Goal: Book appointment/travel/reservation

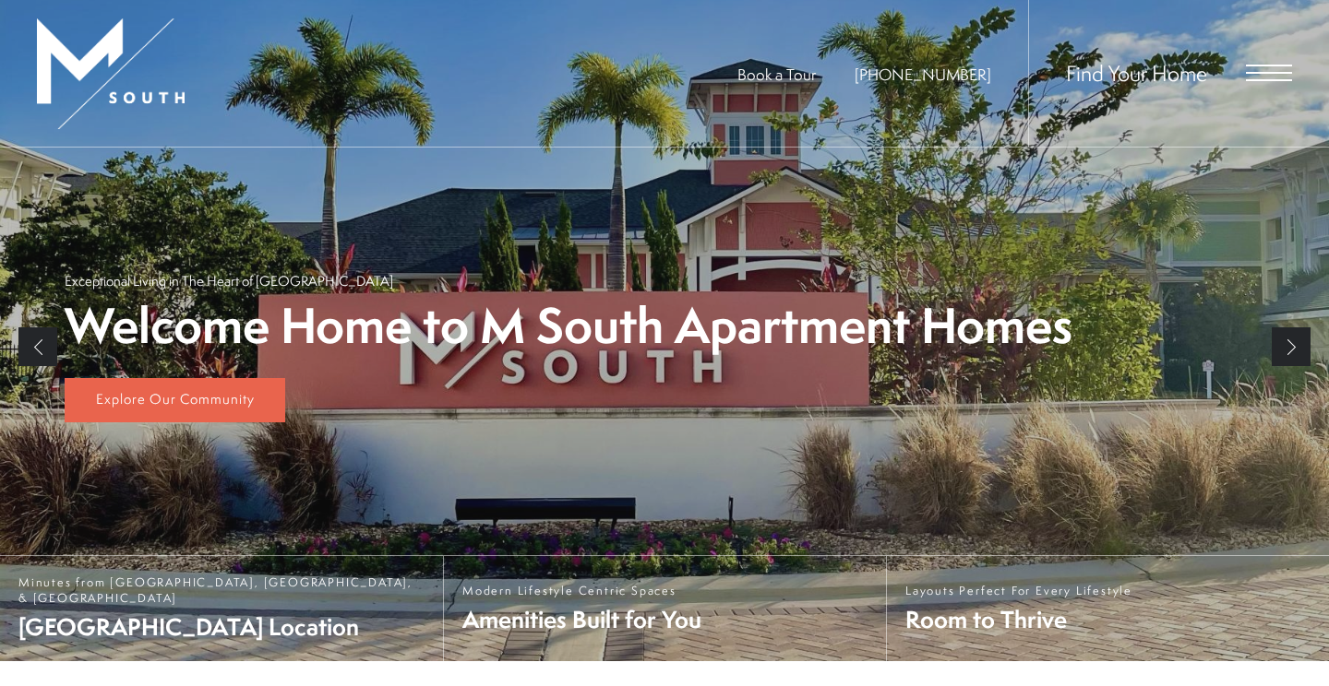
scroll to position [22, 0]
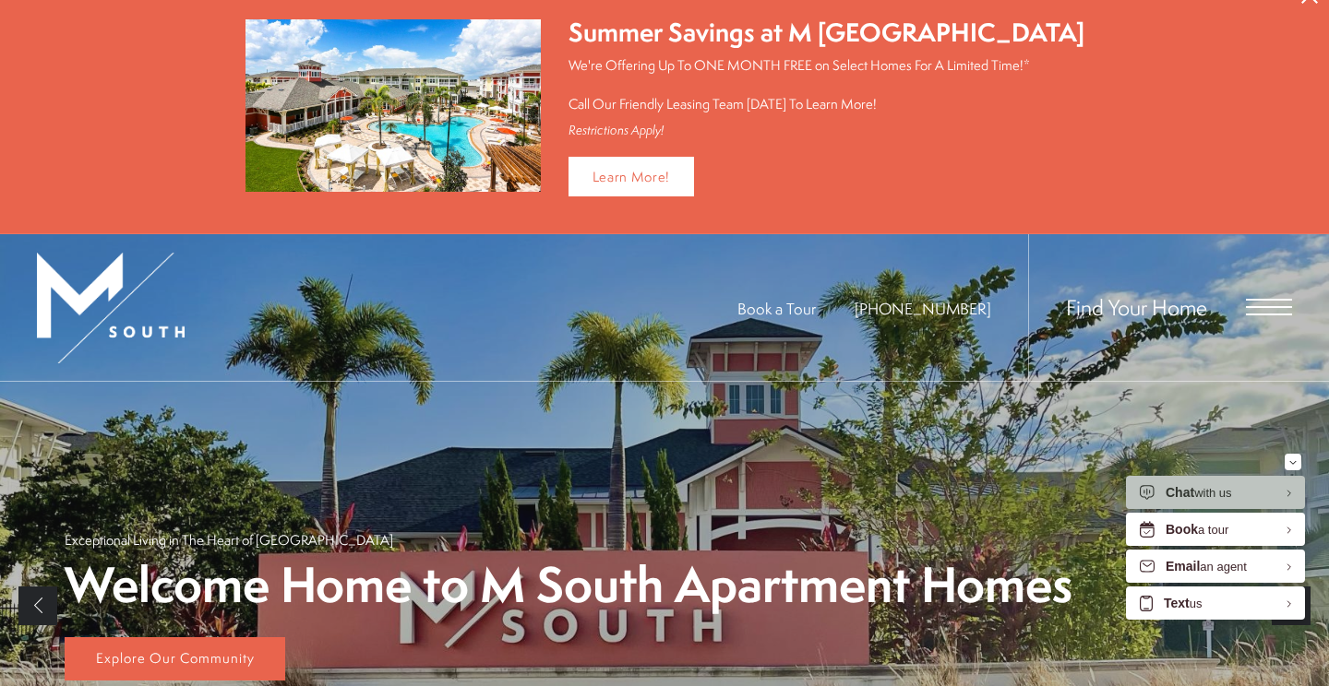
click at [1262, 307] on span "Open Menu" at bounding box center [1269, 307] width 46 height 17
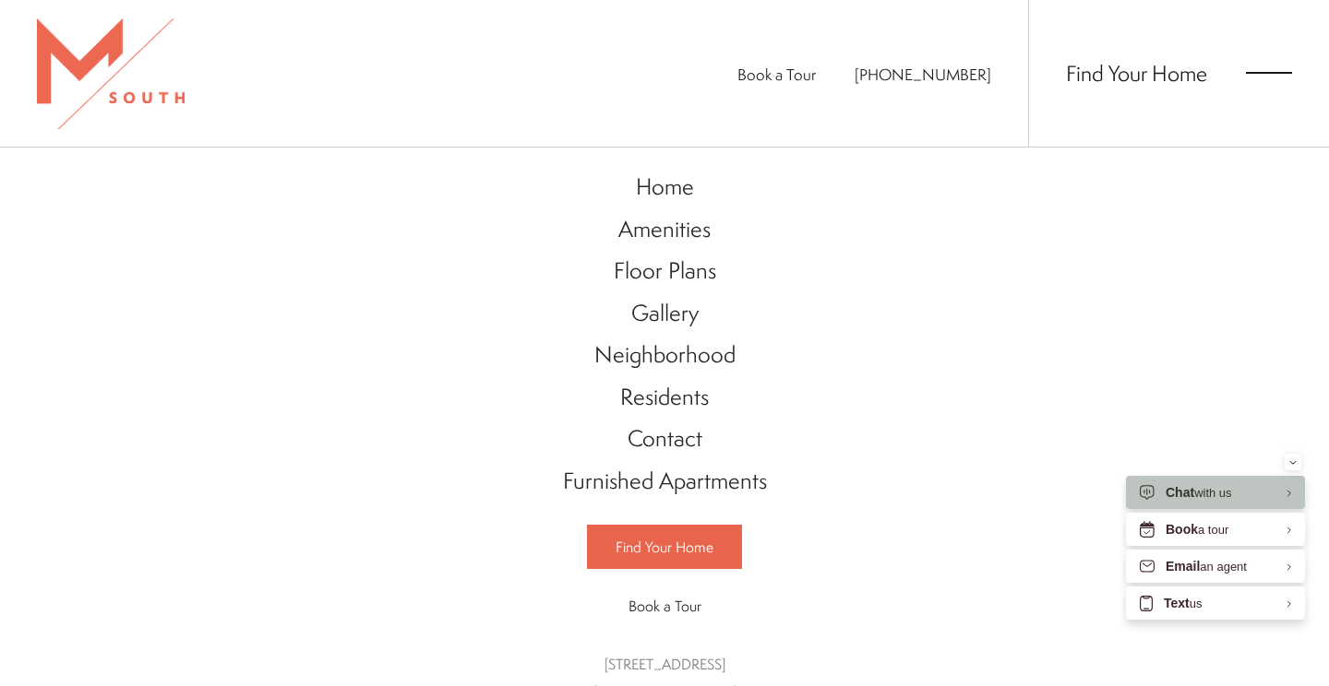
scroll to position [0, 0]
click at [660, 268] on span "Floor Plans" at bounding box center [665, 270] width 102 height 31
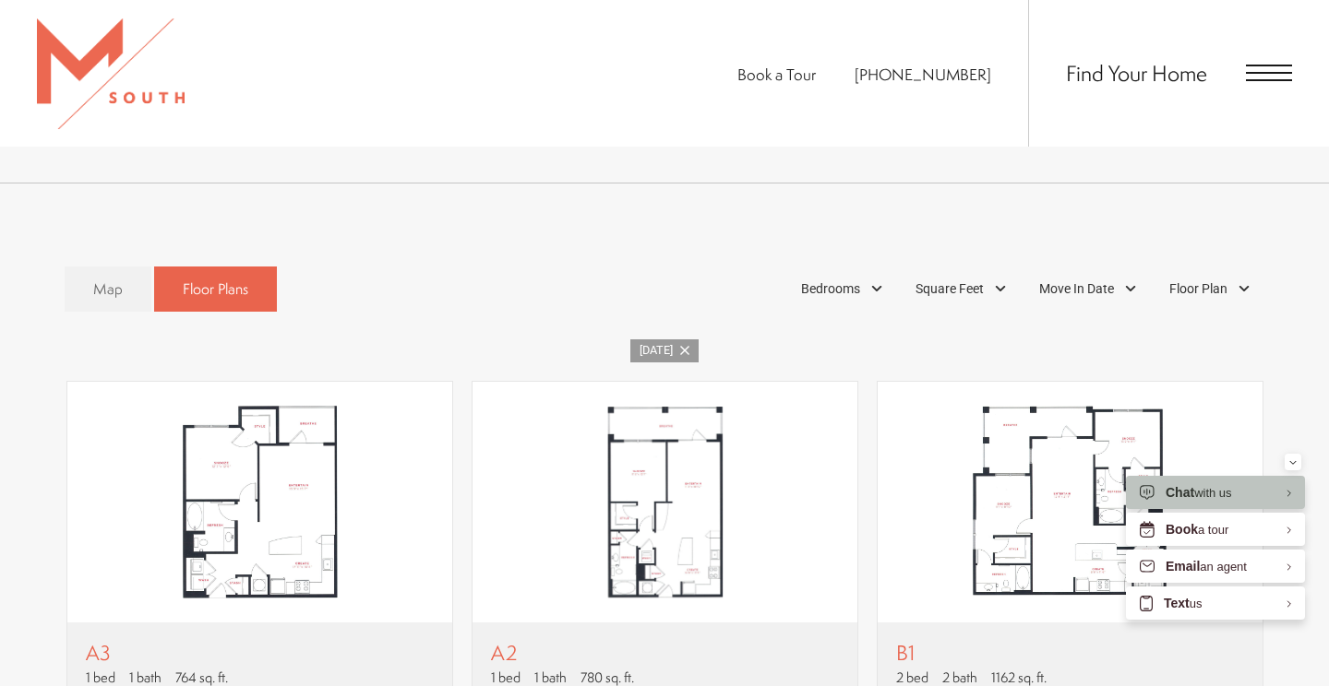
scroll to position [965, 0]
click at [852, 280] on span "Bedrooms" at bounding box center [830, 289] width 59 height 19
click at [840, 330] on span "1 Bedroom" at bounding box center [809, 340] width 92 height 20
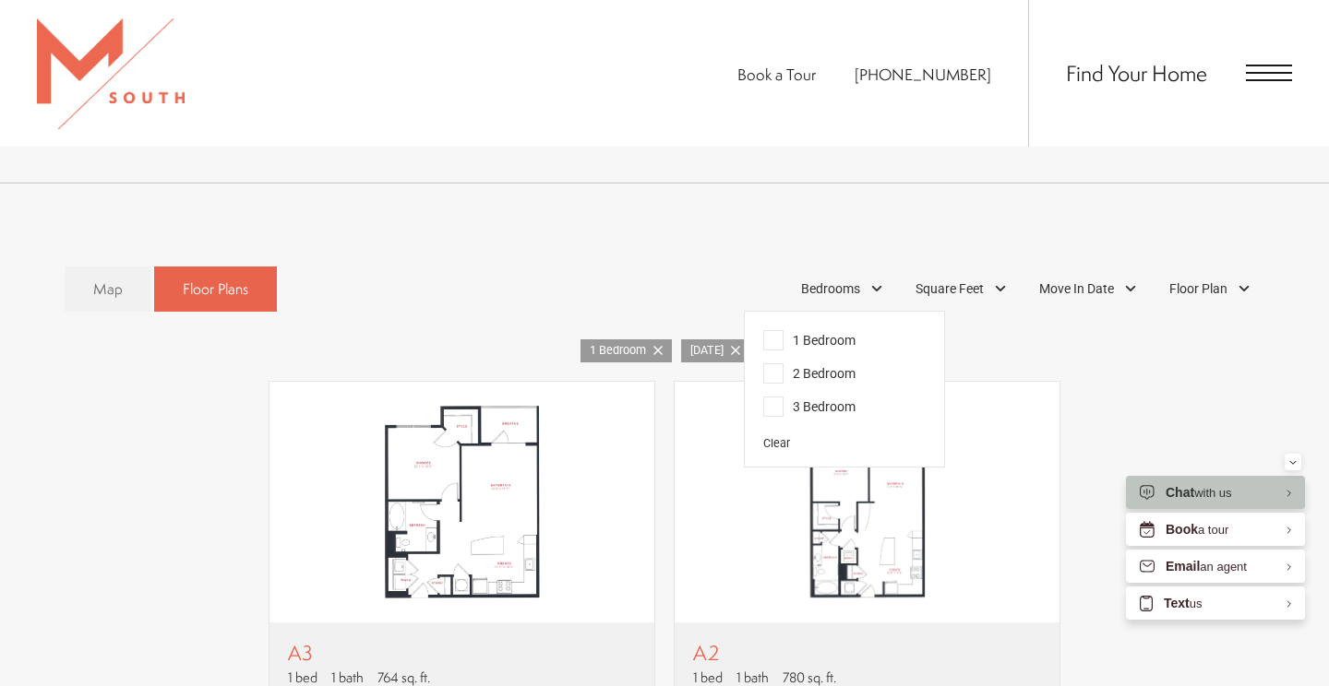
click at [957, 340] on div "1 Bedroom [DATE]" at bounding box center [664, 351] width 1255 height 23
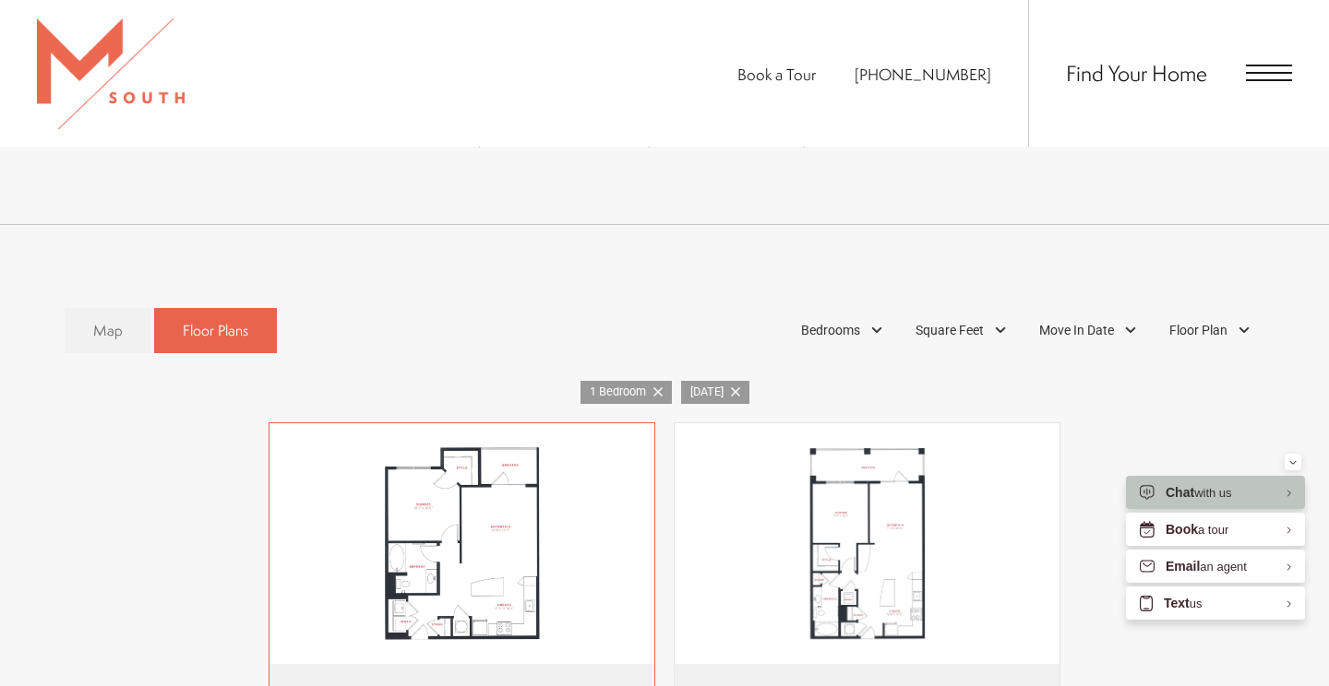
scroll to position [920, 0]
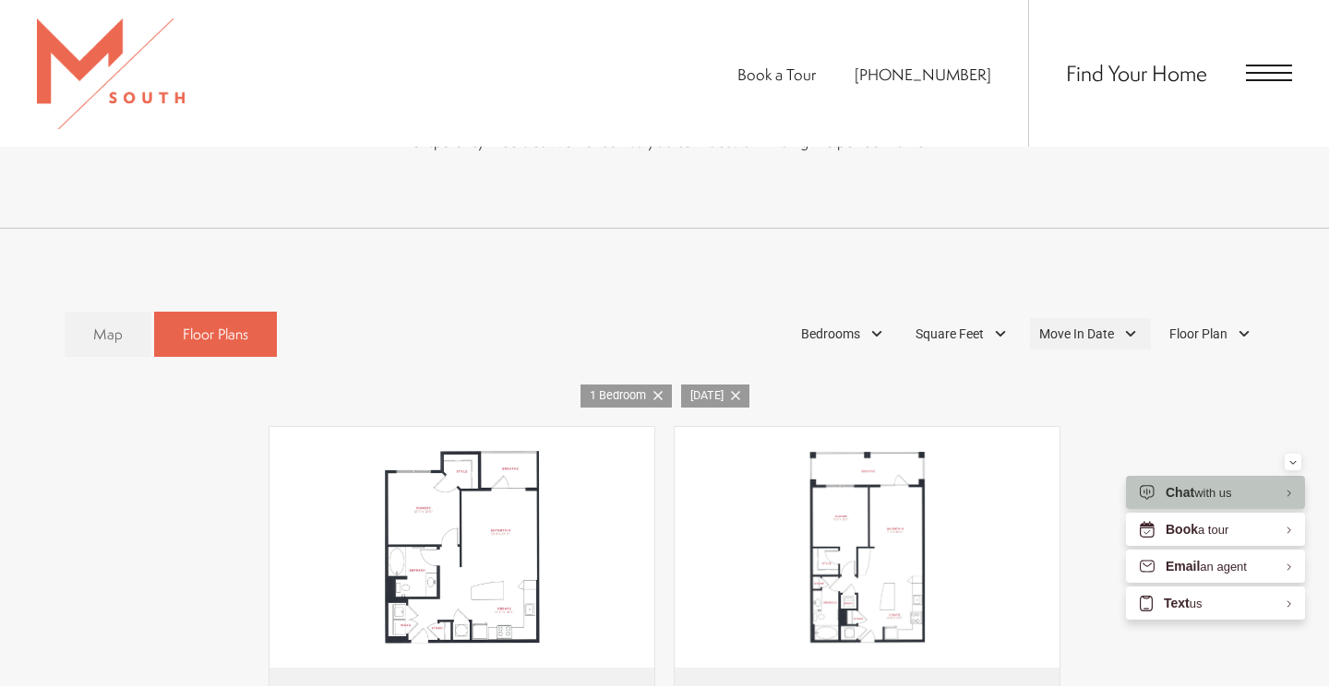
click at [1103, 325] on span "Move In Date" at bounding box center [1076, 334] width 75 height 19
click at [1200, 365] on nav "July 2025" at bounding box center [1090, 376] width 231 height 38
click at [1194, 361] on div at bounding box center [1188, 376] width 30 height 30
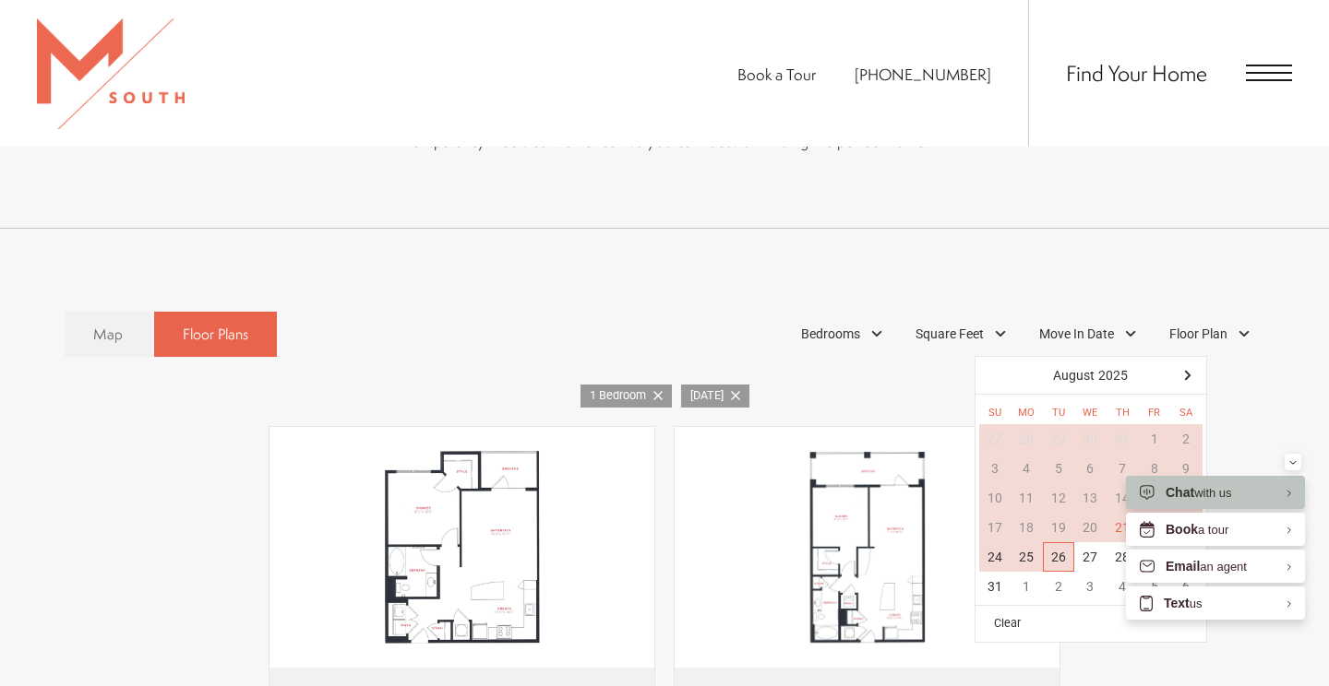
click at [1050, 542] on div "26" at bounding box center [1059, 557] width 32 height 30
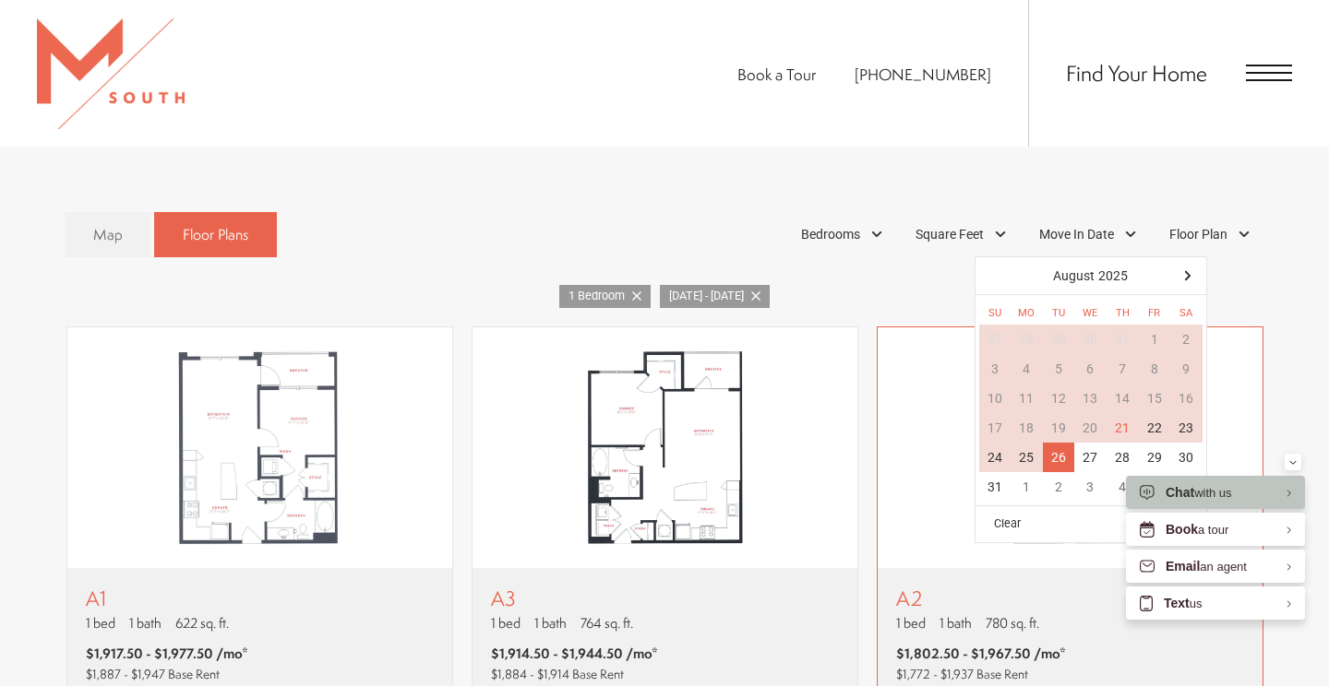
scroll to position [1024, 0]
